Goal: Task Accomplishment & Management: Manage account settings

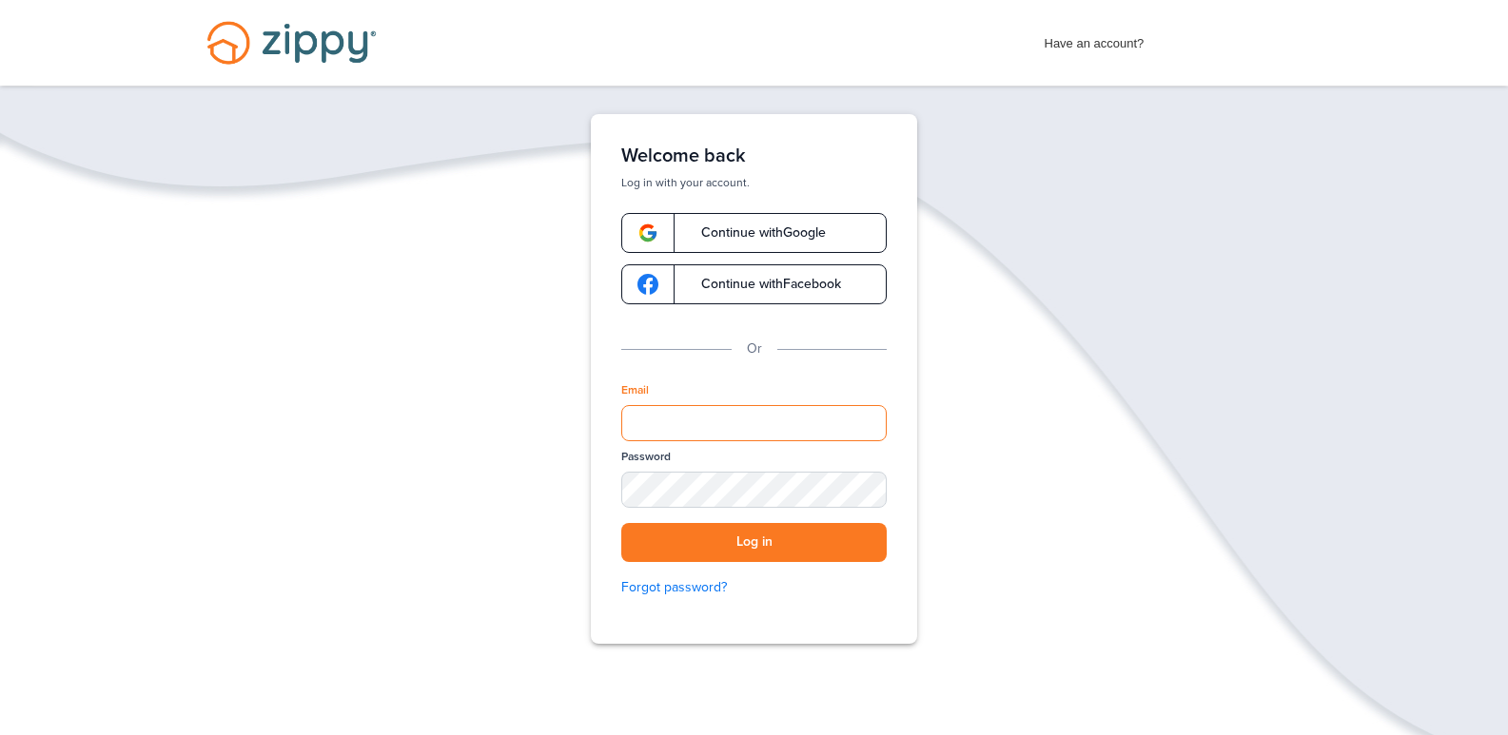
drag, startPoint x: 669, startPoint y: 439, endPoint x: 676, endPoint y: 427, distance: 13.2
click at [669, 437] on input "Email" at bounding box center [753, 423] width 265 height 36
type input "**********"
click at [621, 523] on button "Log in" at bounding box center [753, 542] width 265 height 39
